Goal: Communication & Community: Answer question/provide support

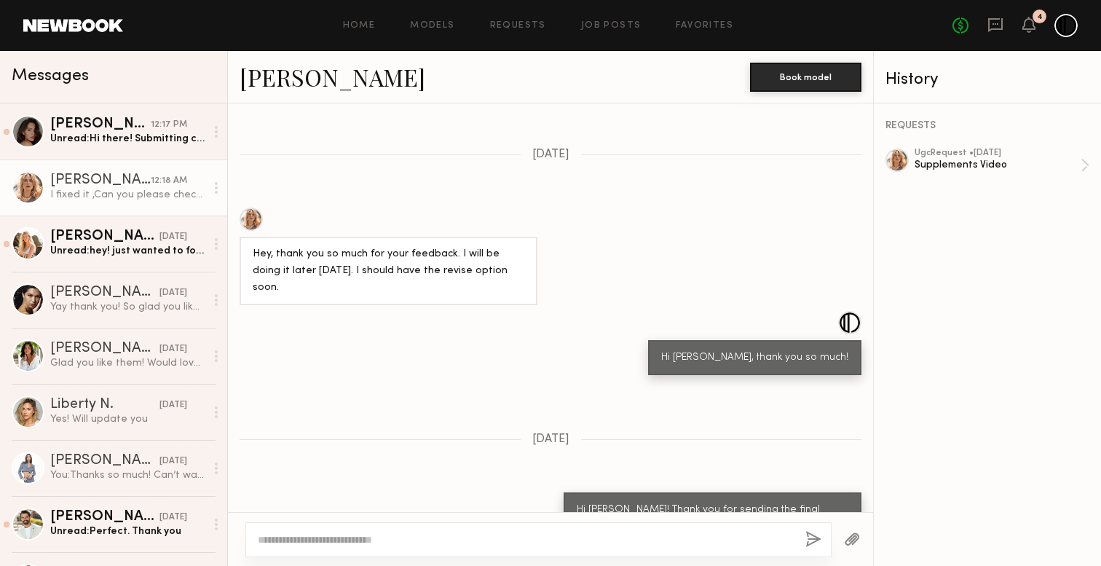
scroll to position [1927, 0]
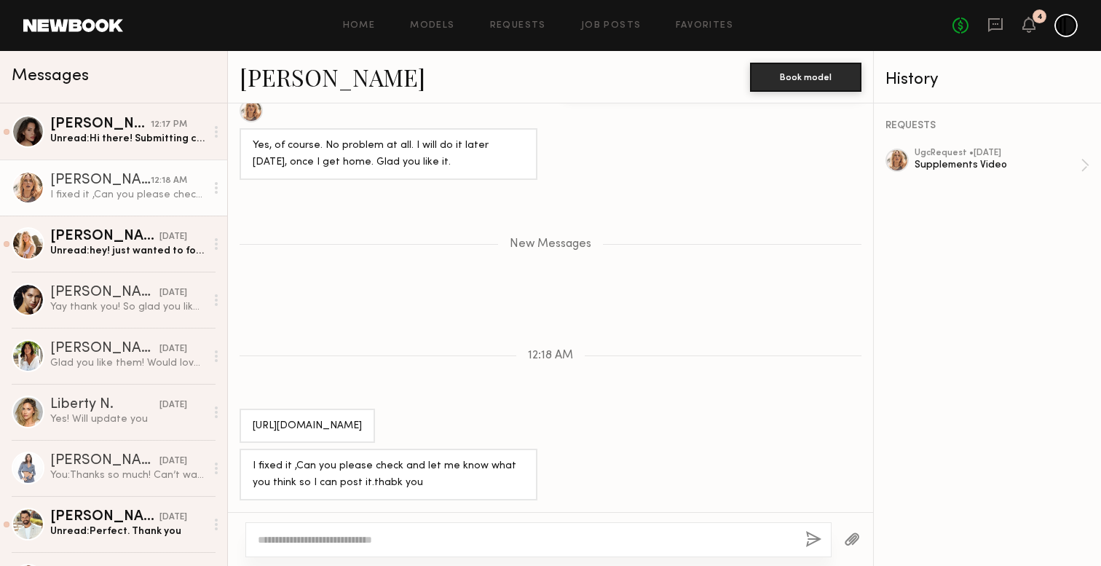
drag, startPoint x: 251, startPoint y: 370, endPoint x: 499, endPoint y: 432, distance: 256.0
click at [375, 433] on div "https://www.canva.com/design/DAGzH1XEHsY/IPgR8sYqqEyNfQJDBDkd3Q/edit?utm_conten…" at bounding box center [307, 426] width 135 height 35
copy div "https://www.canva.com/design/DAGzH1XEHsY/IPgR8sYqqEyNfQJDBDkd3Q/edit?utm_conten…"
click at [671, 229] on div "New Messages" at bounding box center [550, 241] width 645 height 111
click at [966, 154] on div "ugc Request • [DATE]" at bounding box center [998, 153] width 166 height 9
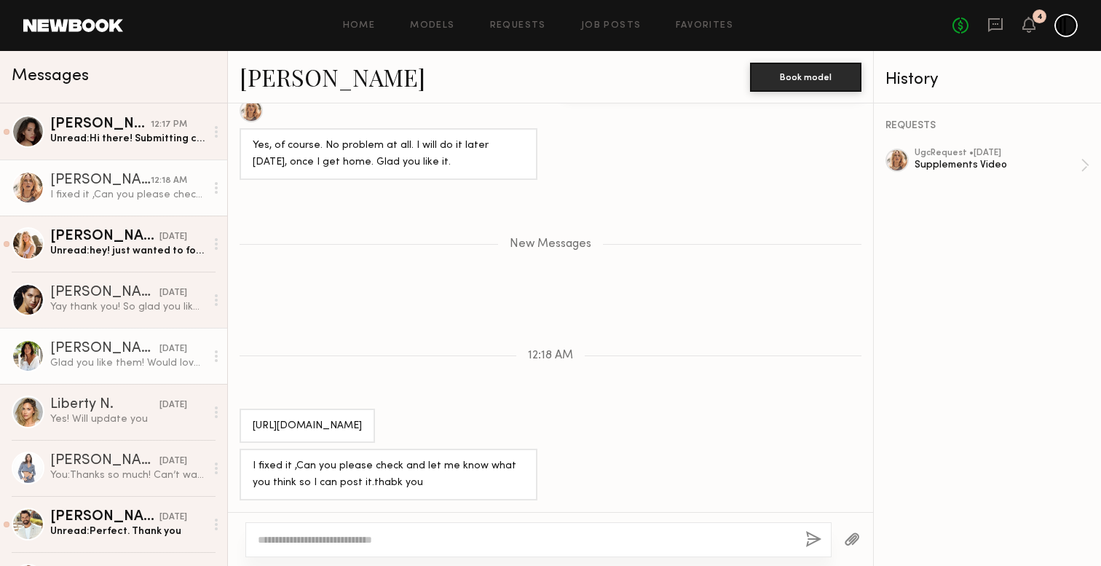
drag, startPoint x: 483, startPoint y: 433, endPoint x: 106, endPoint y: 361, distance: 383.3
click at [106, 361] on div "Messages Briane J. 12:17 PM Unread: Hi there! Submitting content today! Thank y…" at bounding box center [550, 308] width 1101 height 515
click at [444, 242] on div "New Messages" at bounding box center [550, 241] width 645 height 111
click at [444, 541] on textarea at bounding box center [526, 539] width 536 height 15
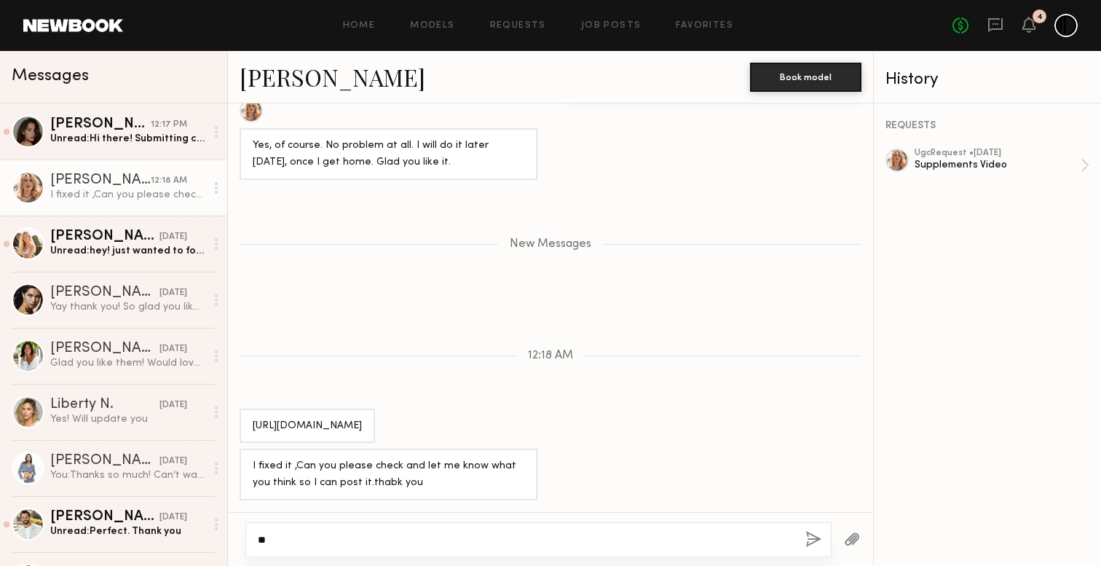
type textarea "*"
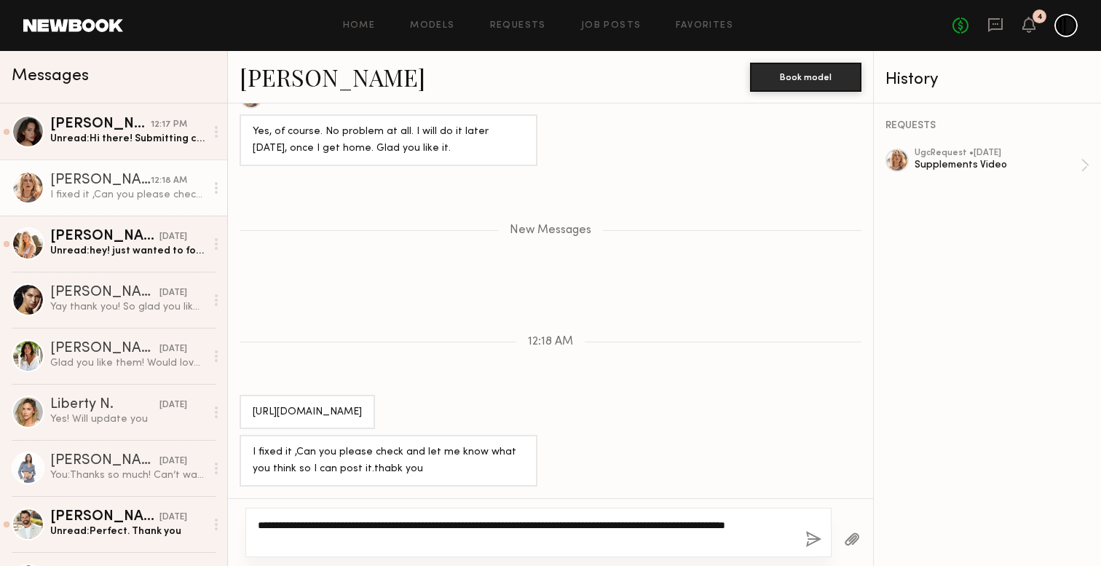
drag, startPoint x: 339, startPoint y: 540, endPoint x: 229, endPoint y: 502, distance: 117.2
click at [229, 503] on div "**********" at bounding box center [550, 532] width 645 height 68
type textarea "**********"
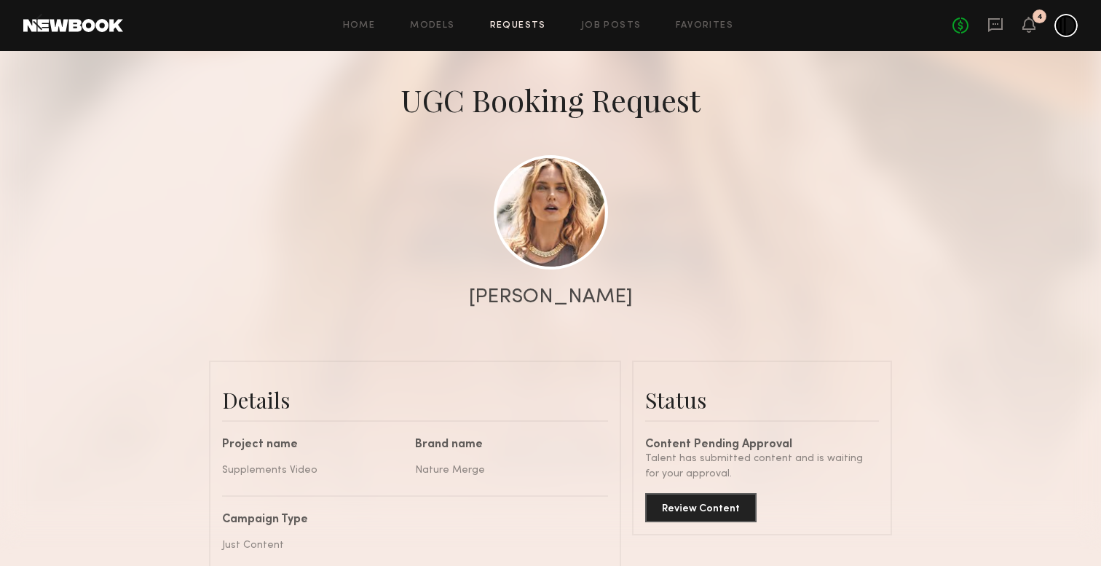
scroll to position [78, 0]
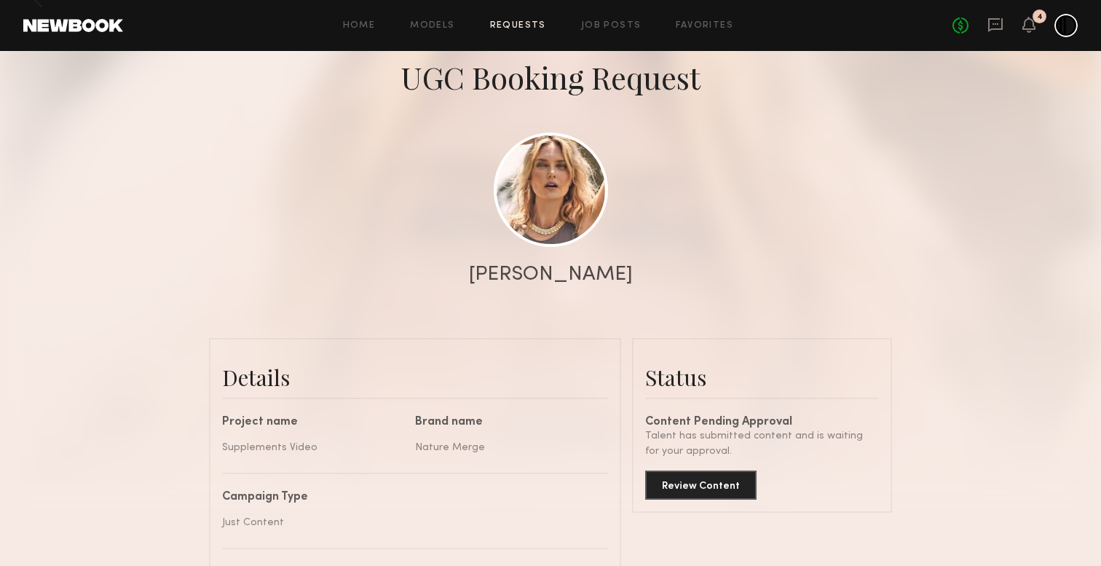
click at [741, 469] on div "Review Content" at bounding box center [762, 479] width 234 height 41
click at [741, 479] on button "Review Content" at bounding box center [700, 484] width 111 height 29
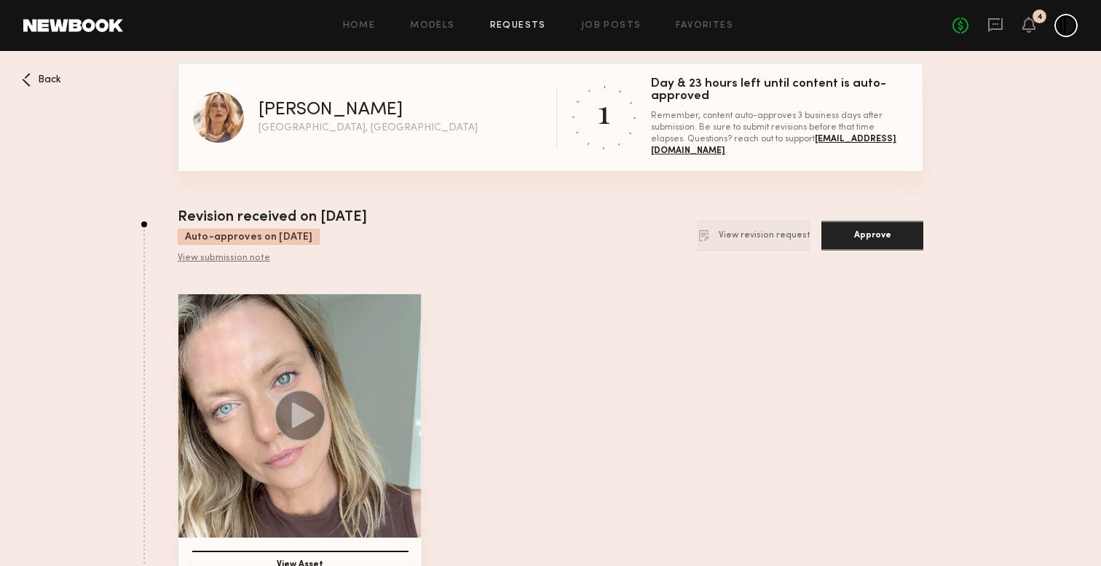
click at [287, 399] on circle at bounding box center [301, 416] width 52 height 52
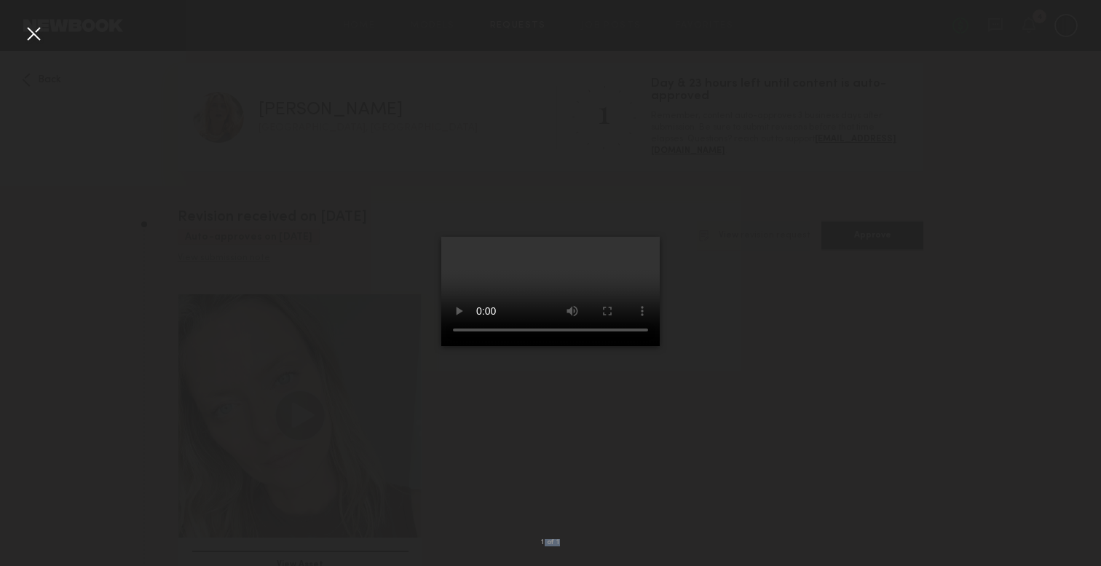
click at [45, 42] on div "1 of 1" at bounding box center [550, 283] width 1101 height 566
click at [28, 30] on div at bounding box center [33, 33] width 23 height 23
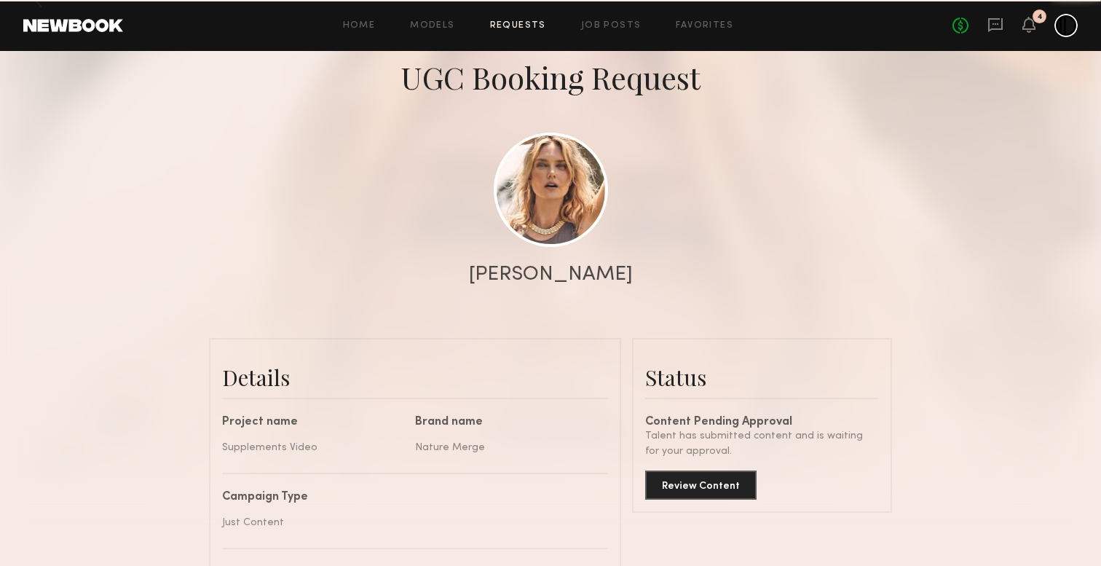
scroll to position [1372, 0]
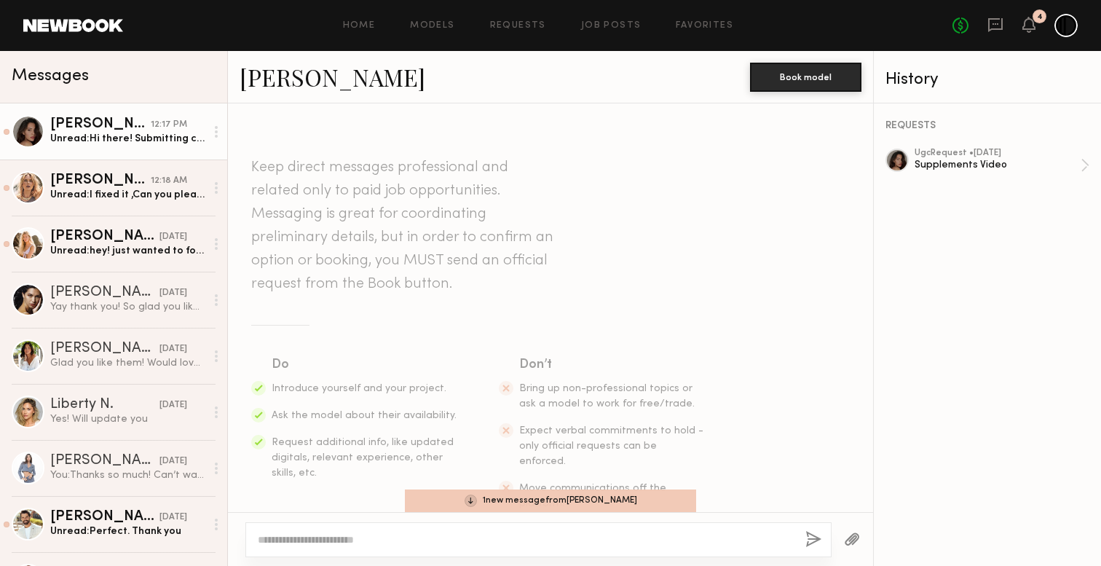
scroll to position [1898, 0]
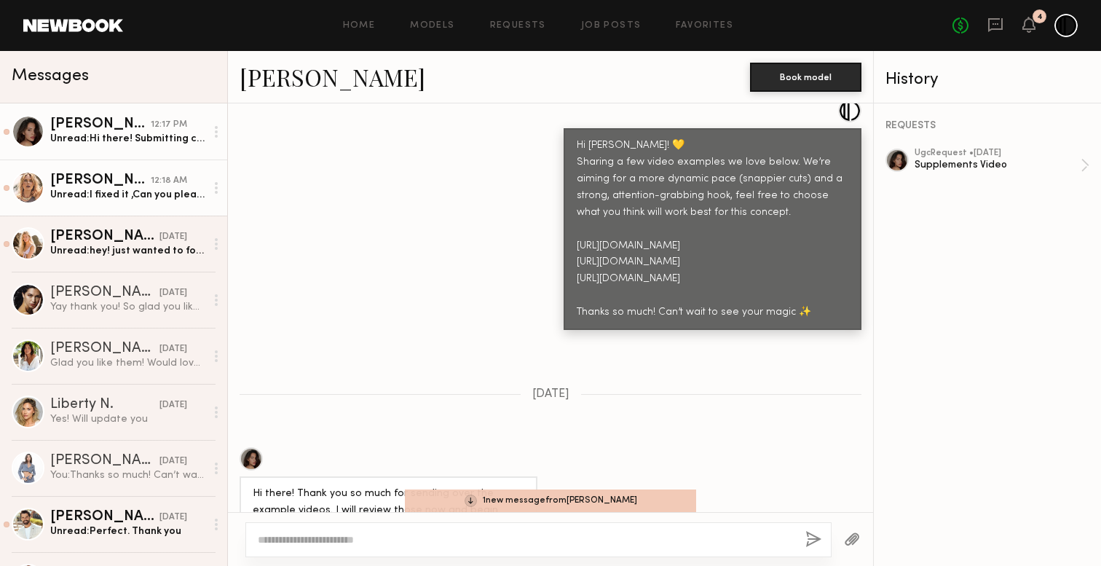
click at [135, 197] on div "Unread: I fixed it ,Can you please check and let me know what you think so I ca…" at bounding box center [127, 195] width 155 height 14
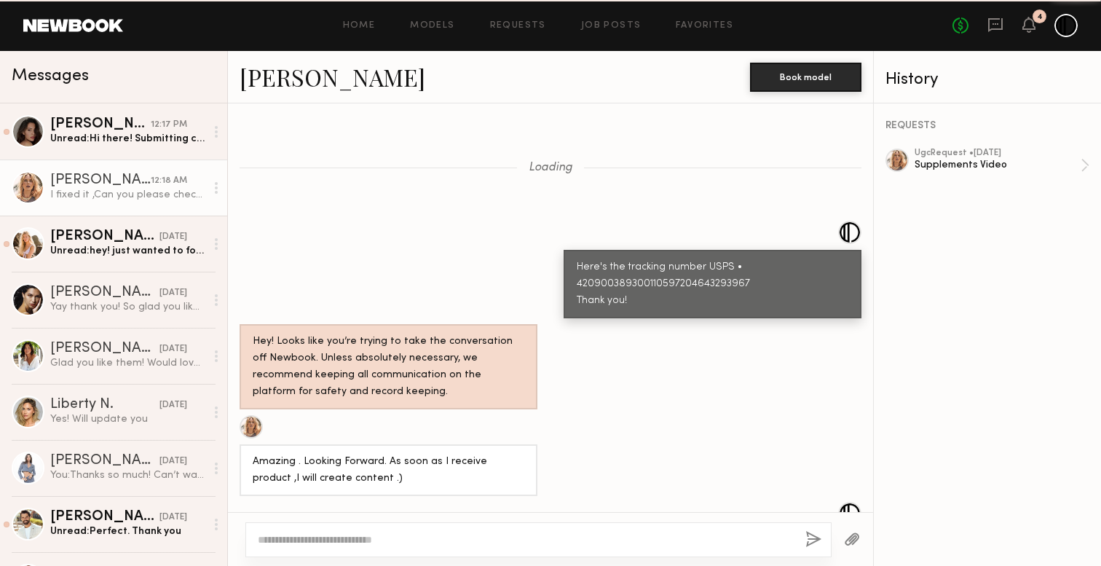
scroll to position [1532, 0]
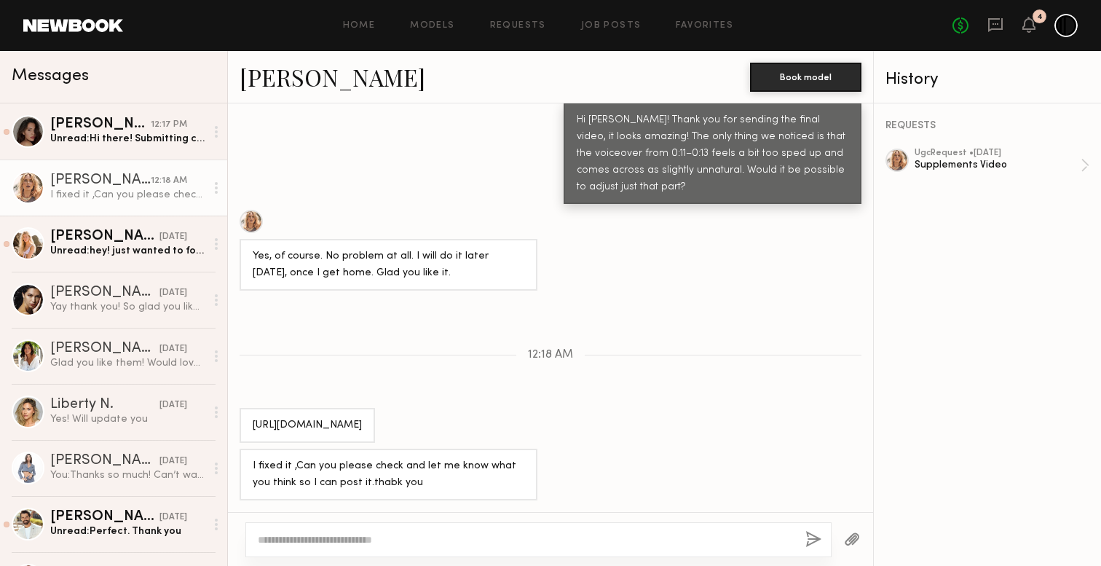
click at [328, 544] on textarea at bounding box center [526, 539] width 536 height 15
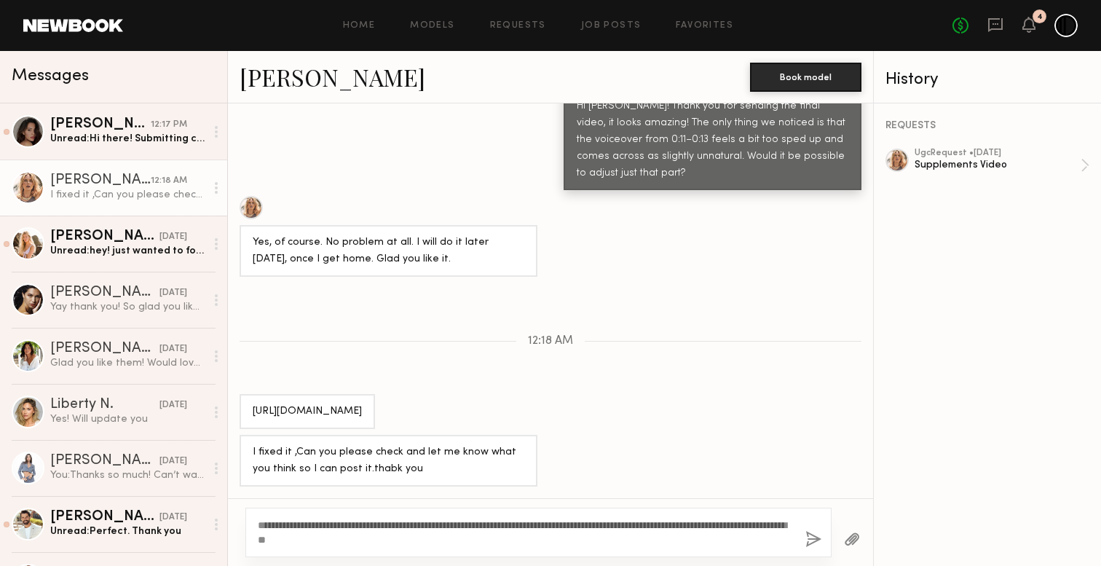
click at [558, 548] on div "**********" at bounding box center [538, 533] width 586 height 50
click at [552, 545] on textarea "**********" at bounding box center [526, 532] width 536 height 29
type textarea "**********"
click at [811, 540] on button "button" at bounding box center [814, 540] width 16 height 18
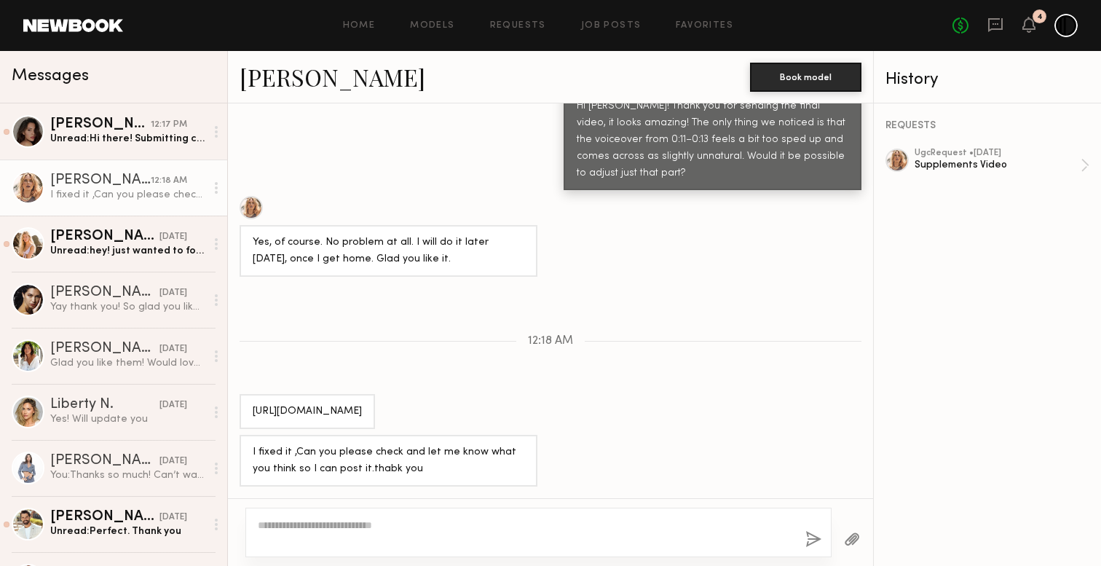
scroll to position [1717, 0]
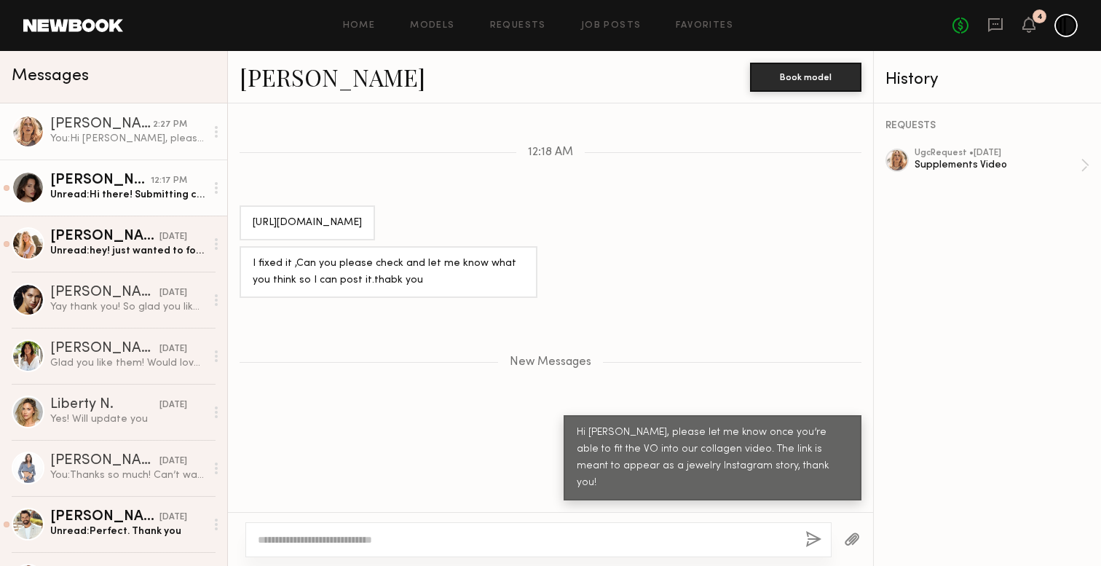
click at [68, 191] on div "Unread: Hi there! Submitting content [DATE]! Thank you!" at bounding box center [127, 195] width 155 height 14
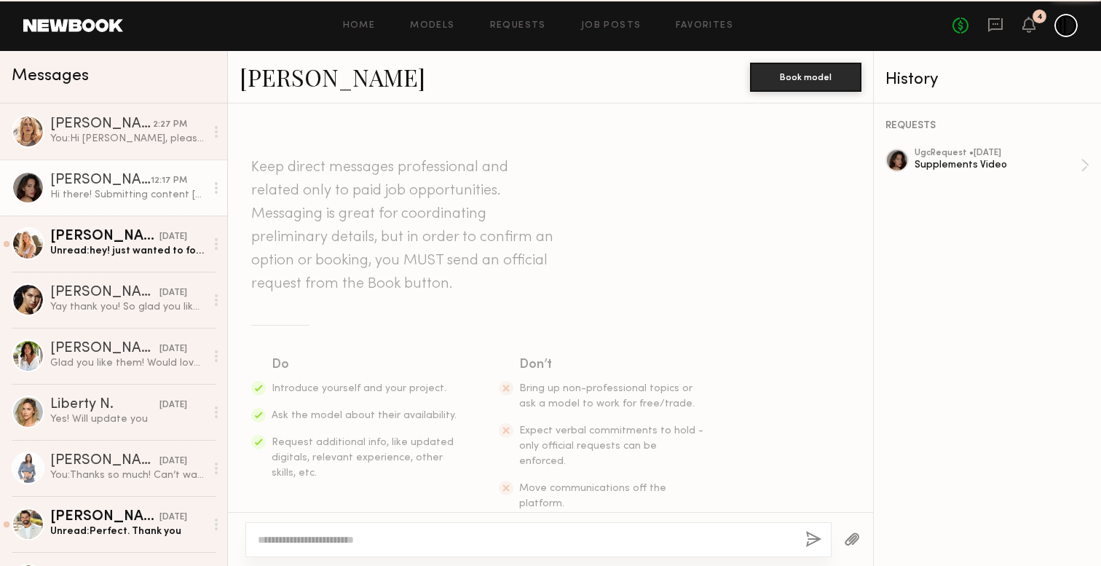
scroll to position [2079, 0]
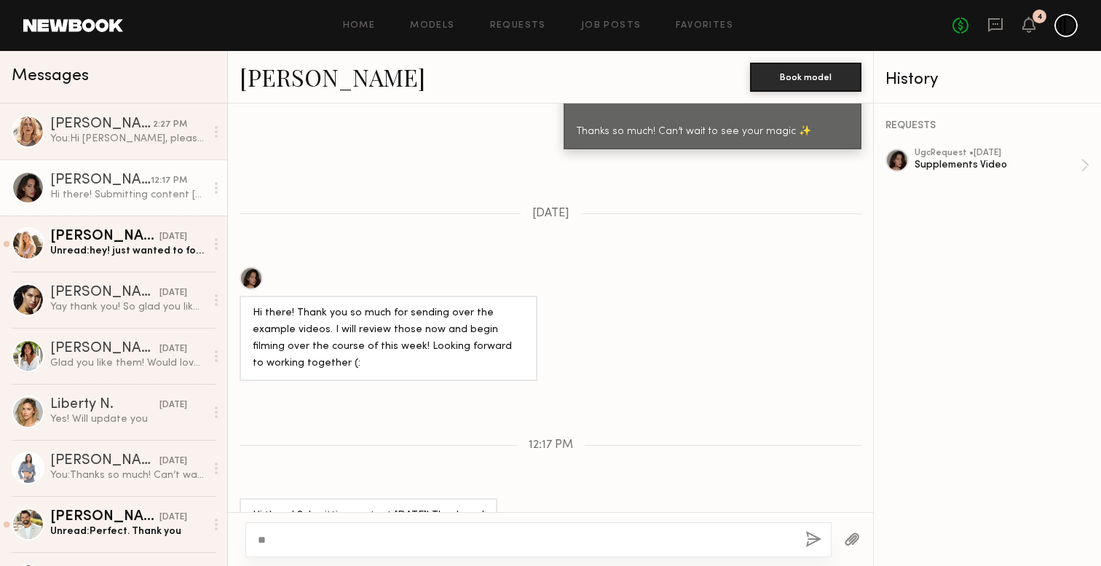
type textarea "*"
type textarea "**********"
click at [820, 535] on button "button" at bounding box center [814, 540] width 16 height 18
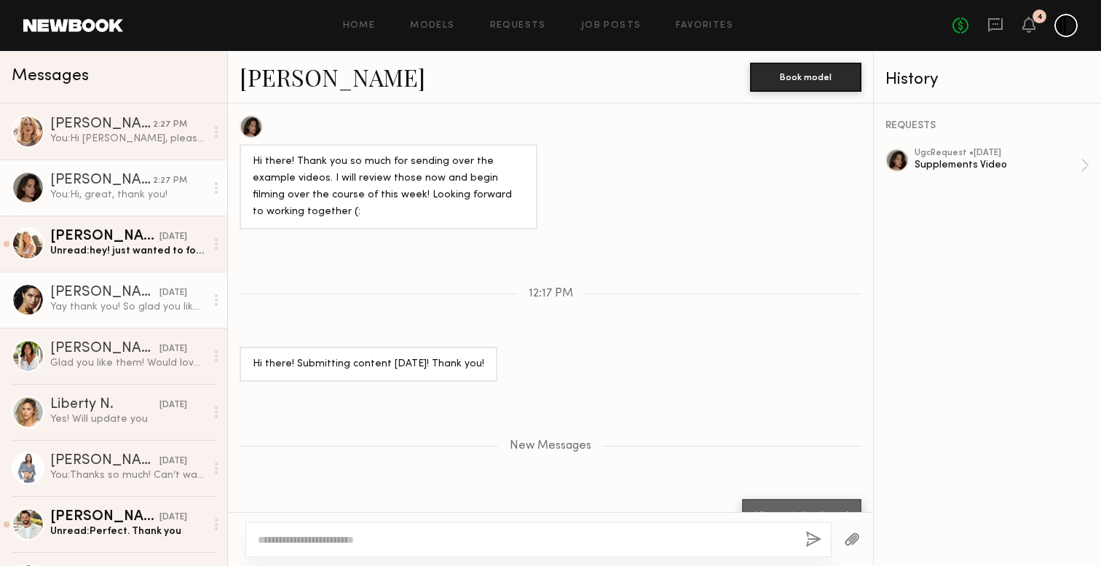
click at [105, 311] on div "Yay thank you! So glad you like it :) let me know if you ever need anymore vide…" at bounding box center [127, 307] width 155 height 14
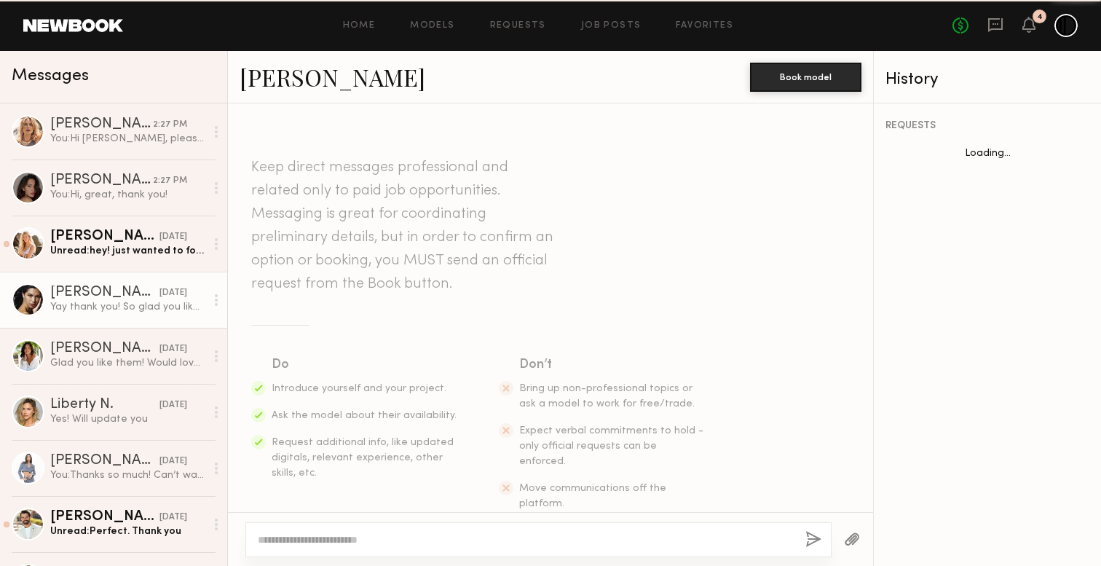
scroll to position [2433, 0]
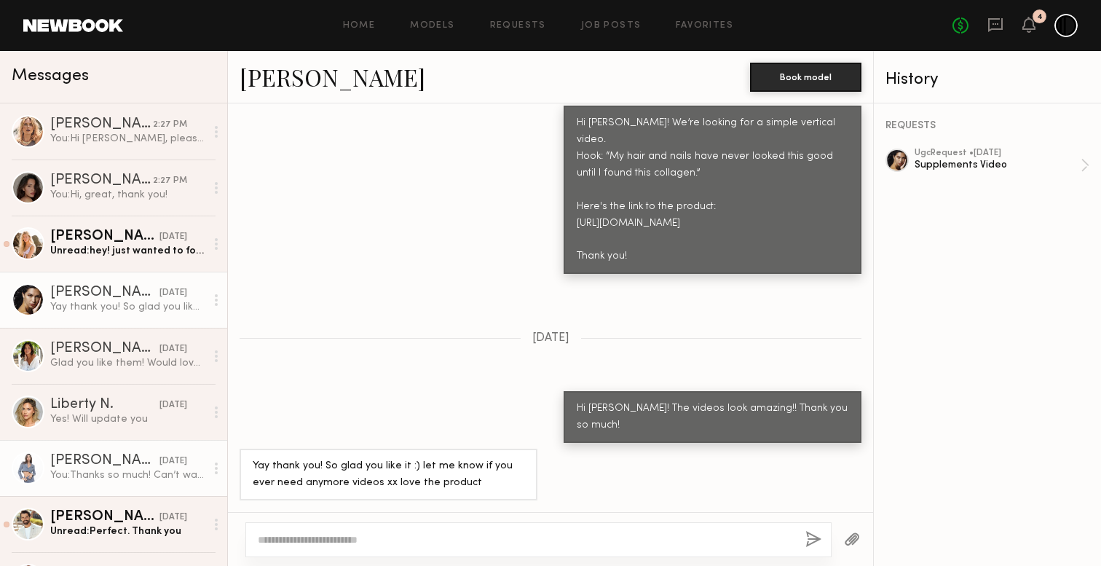
click at [109, 457] on div "[PERSON_NAME]" at bounding box center [104, 461] width 109 height 15
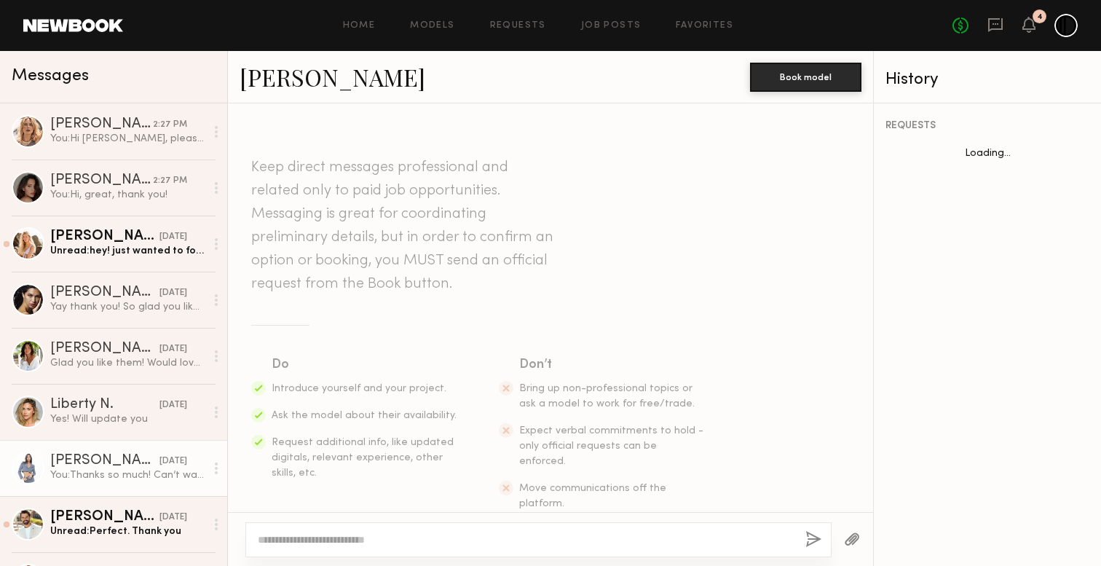
scroll to position [1756, 0]
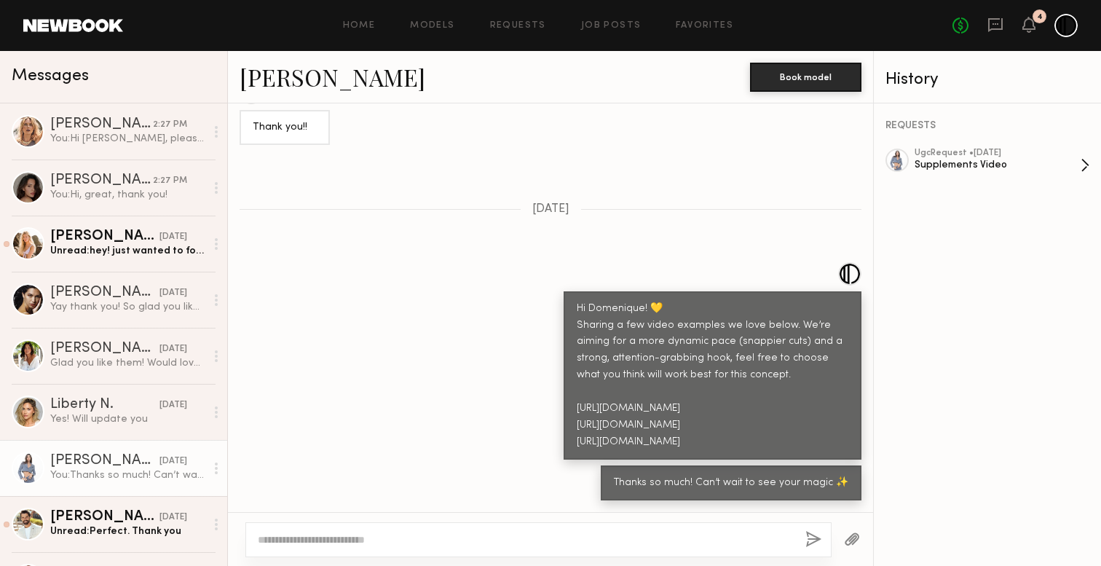
click at [995, 151] on div "ugc Request • [DATE]" at bounding box center [998, 153] width 166 height 9
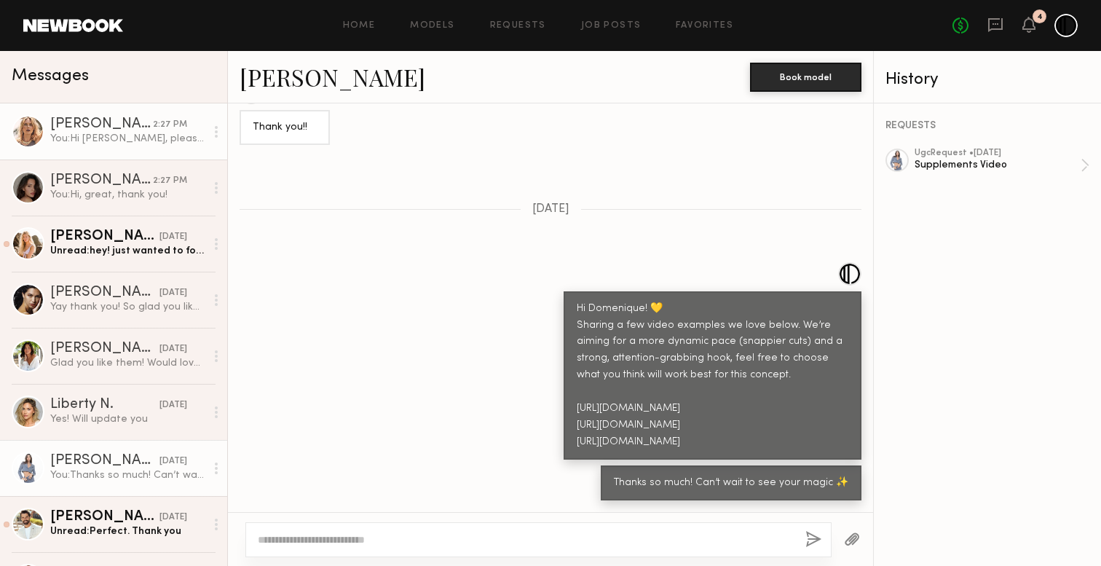
click at [150, 130] on div "[PERSON_NAME]" at bounding box center [101, 124] width 103 height 15
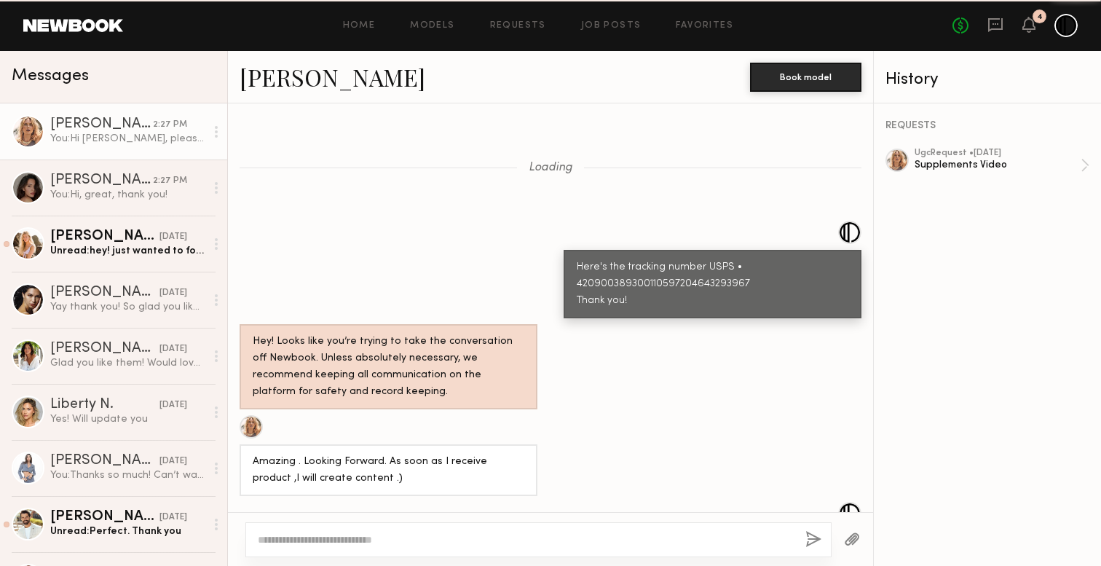
scroll to position [1606, 0]
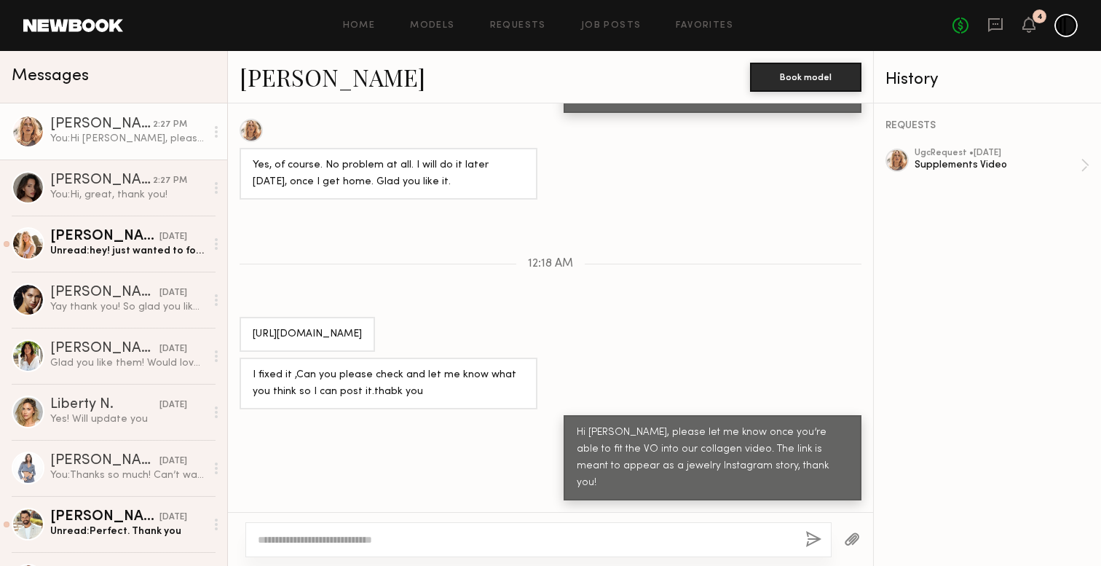
click at [798, 481] on div "Hi [PERSON_NAME], please let me know once you’re able to fit the VO into our co…" at bounding box center [713, 458] width 272 height 67
drag, startPoint x: 492, startPoint y: 350, endPoint x: 247, endPoint y: 300, distance: 249.7
click at [245, 317] on div "[URL][DOMAIN_NAME]" at bounding box center [307, 334] width 135 height 35
copy div "[URL][DOMAIN_NAME]"
click at [755, 258] on div "12:18 AM" at bounding box center [550, 264] width 645 height 12
